Goal: Task Accomplishment & Management: Complete application form

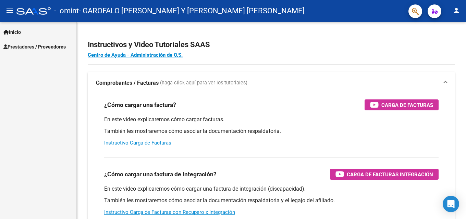
click at [36, 47] on span "Prestadores / Proveedores" at bounding box center [34, 47] width 62 height 8
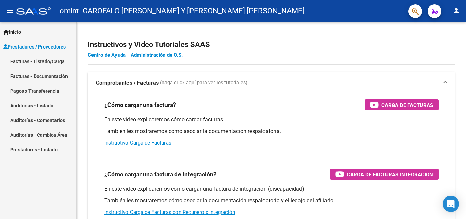
click at [44, 63] on link "Facturas - Listado/Carga" at bounding box center [38, 61] width 76 height 15
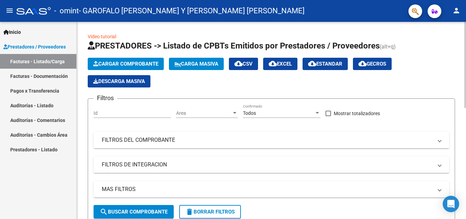
click at [113, 62] on span "Cargar Comprobante" at bounding box center [125, 64] width 65 height 6
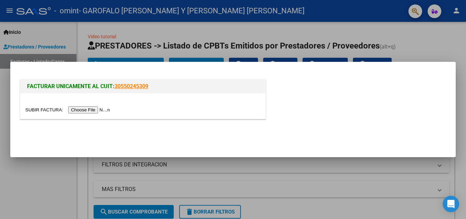
click at [84, 109] on input "file" at bounding box center [68, 109] width 87 height 7
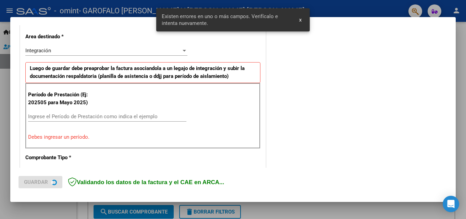
scroll to position [154, 0]
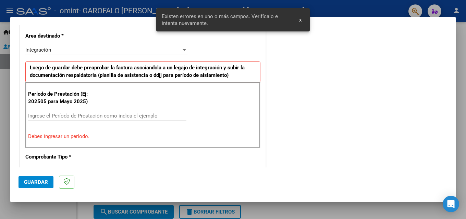
click at [92, 116] on input "Ingrese el Período de Prestación como indica el ejemplo" at bounding box center [107, 116] width 158 height 6
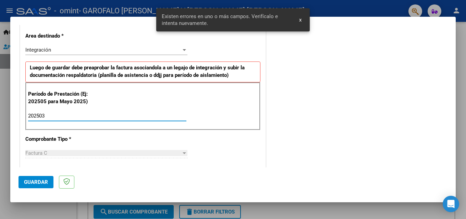
type input "202503"
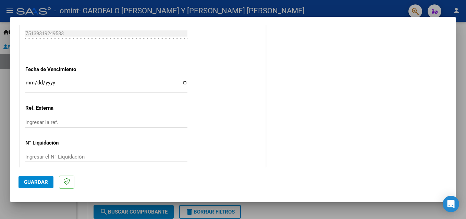
scroll to position [460, 0]
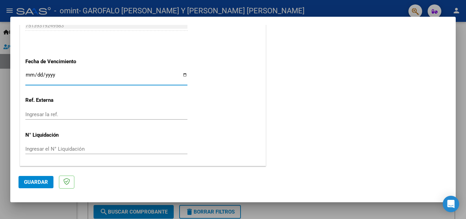
click at [30, 75] on input "Ingresar la fecha" at bounding box center [106, 77] width 162 height 11
click at [38, 73] on input "Ingresar la fecha" at bounding box center [106, 77] width 162 height 11
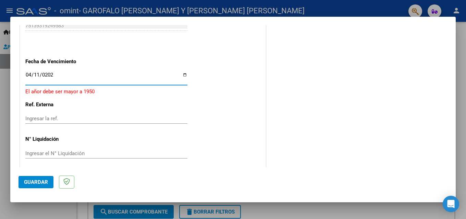
type input "[DATE]"
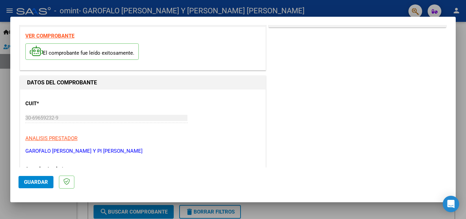
scroll to position [0, 0]
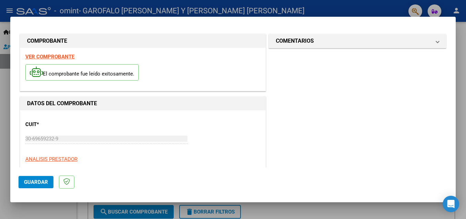
click at [27, 182] on span "Guardar" at bounding box center [36, 182] width 24 height 6
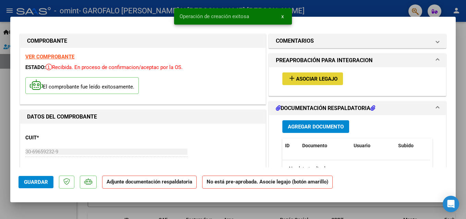
click at [312, 80] on span "Asociar Legajo" at bounding box center [316, 79] width 41 height 6
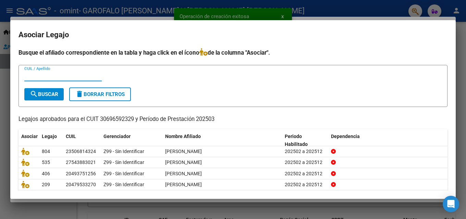
scroll to position [26, 0]
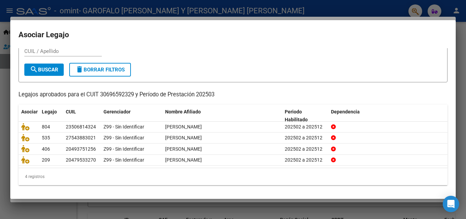
click at [220, 209] on div at bounding box center [233, 109] width 466 height 219
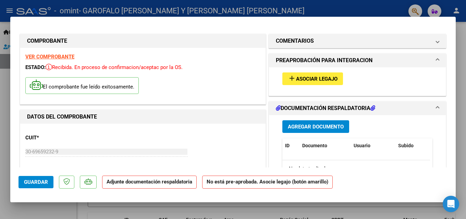
click at [459, 116] on div at bounding box center [233, 109] width 466 height 219
